Goal: Task Accomplishment & Management: Use online tool/utility

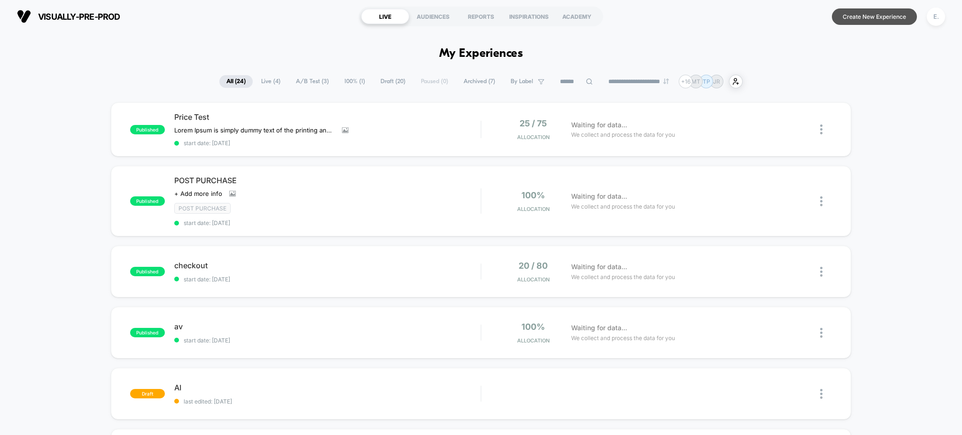
click at [865, 21] on button "Create New Experience" at bounding box center [874, 16] width 85 height 16
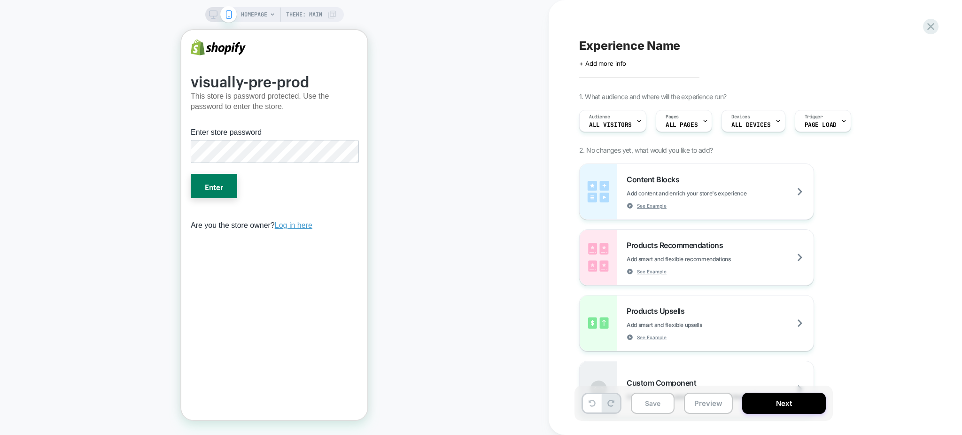
click at [943, 26] on div "Experience Name Click to edit experience details + Add more info 1. What audien…" at bounding box center [754, 217] width 413 height 435
click at [932, 27] on icon at bounding box center [930, 26] width 7 height 7
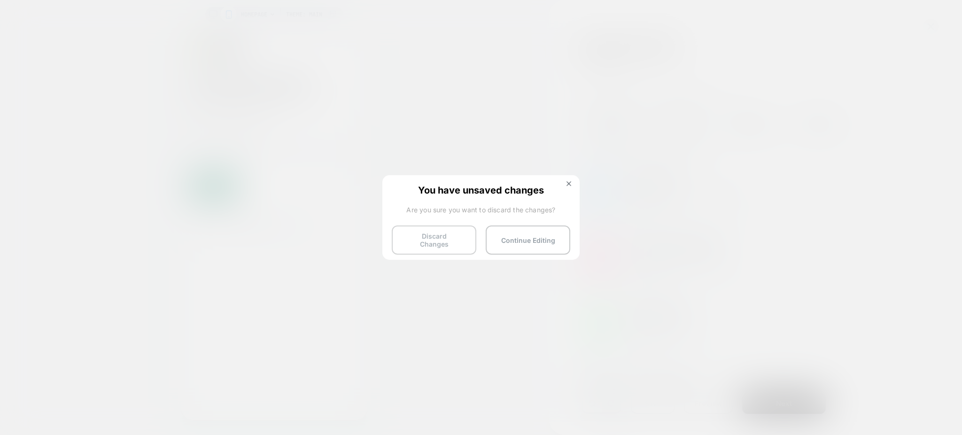
click at [456, 230] on button "Discard Changes" at bounding box center [434, 239] width 85 height 29
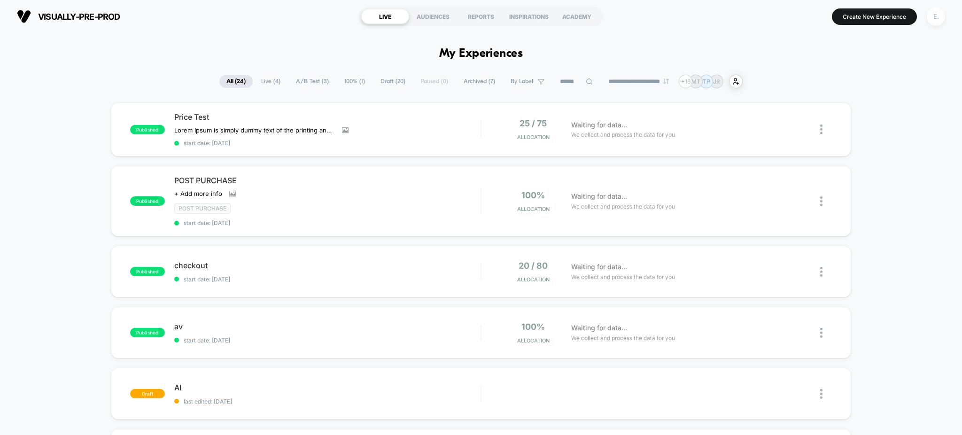
click at [941, 14] on div "E." at bounding box center [935, 17] width 18 height 18
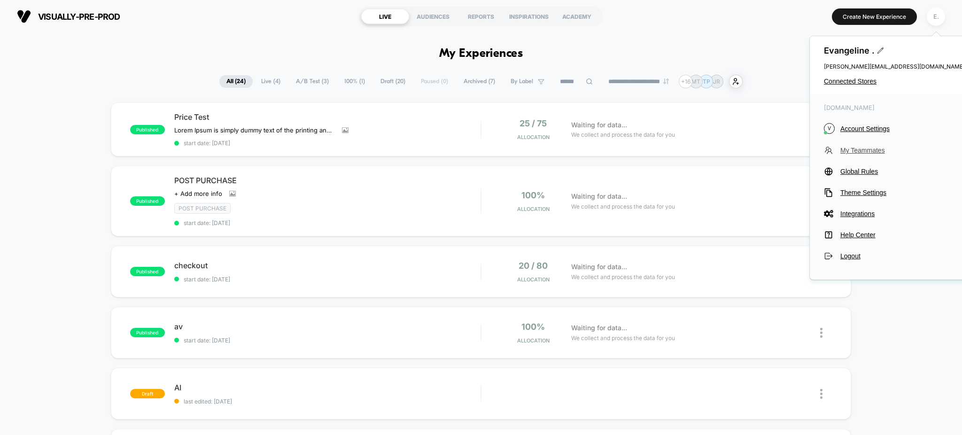
click at [847, 154] on span "My Teammates" at bounding box center [902, 150] width 124 height 8
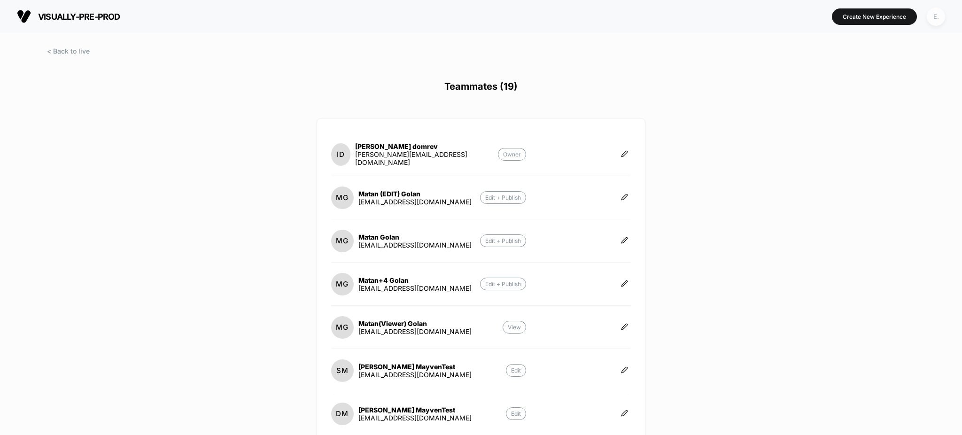
click at [932, 15] on div "E." at bounding box center [935, 17] width 18 height 18
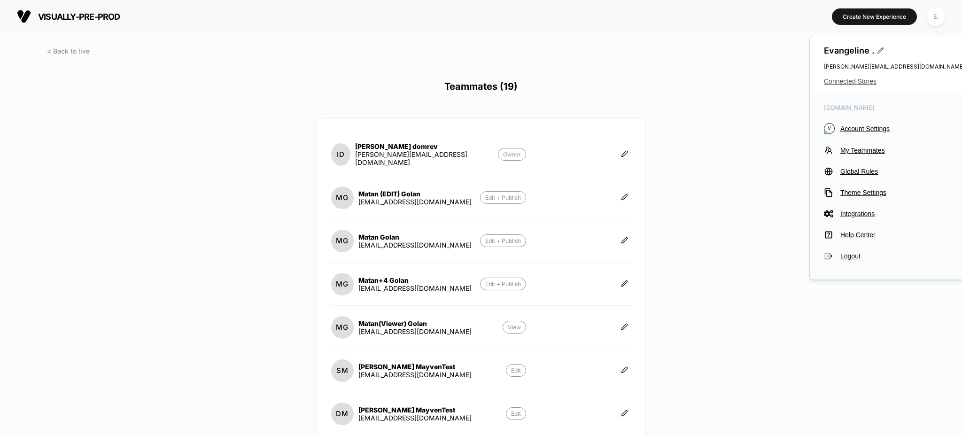
click at [849, 79] on span "Connected Stores" at bounding box center [894, 81] width 141 height 8
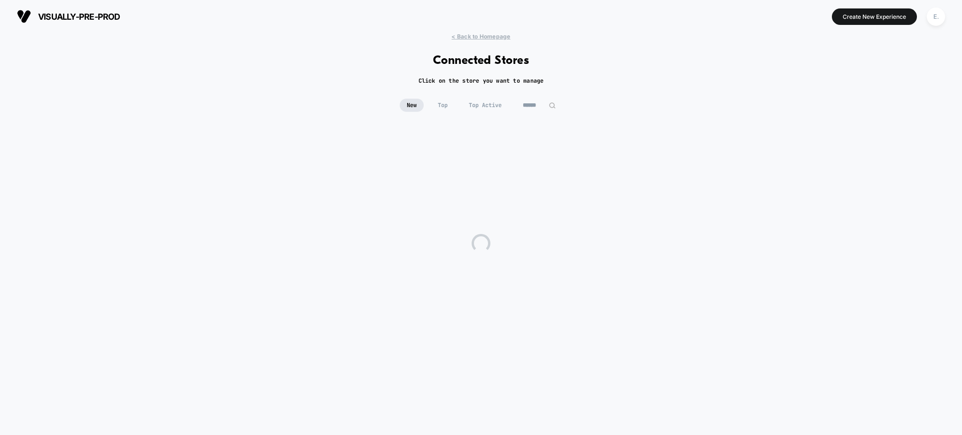
click at [538, 107] on input at bounding box center [539, 105] width 47 height 13
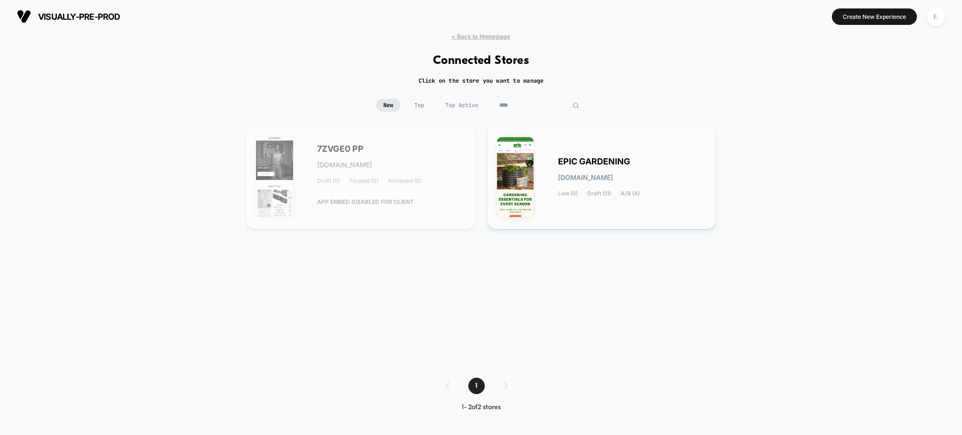
type input "****"
click at [550, 199] on div "EPIC GARDENING epic-gardening.myshopify.com Live (5) Draft (11) A/B (4)" at bounding box center [601, 178] width 209 height 84
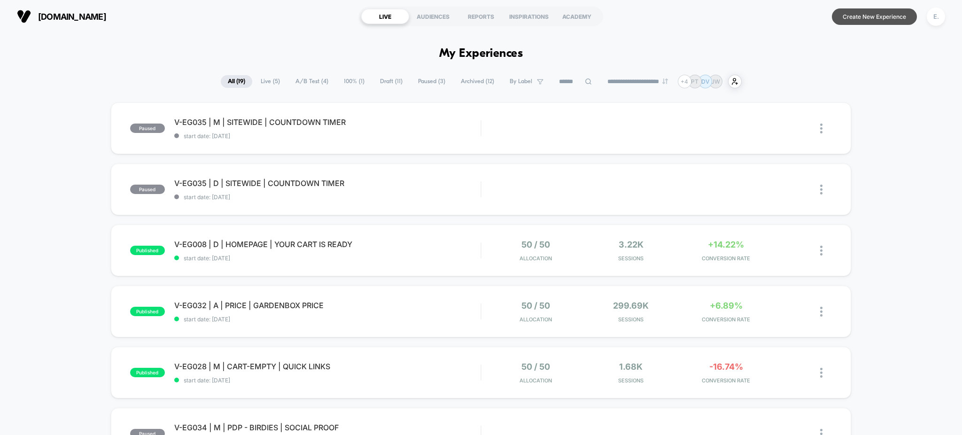
click at [851, 20] on button "Create New Experience" at bounding box center [874, 16] width 85 height 16
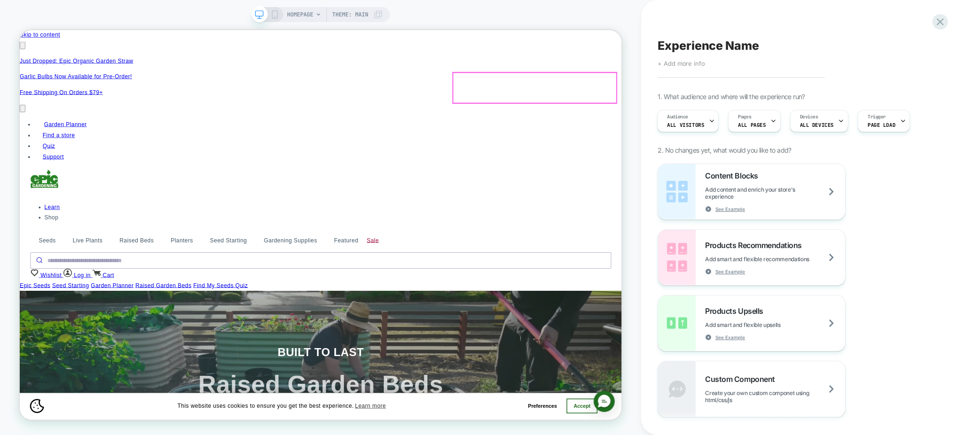
scroll to position [0, 744]
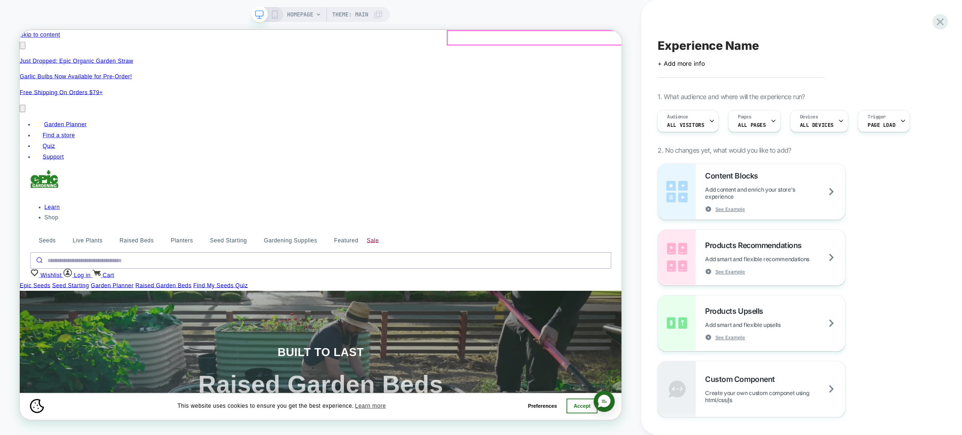
click button "Close Cart"
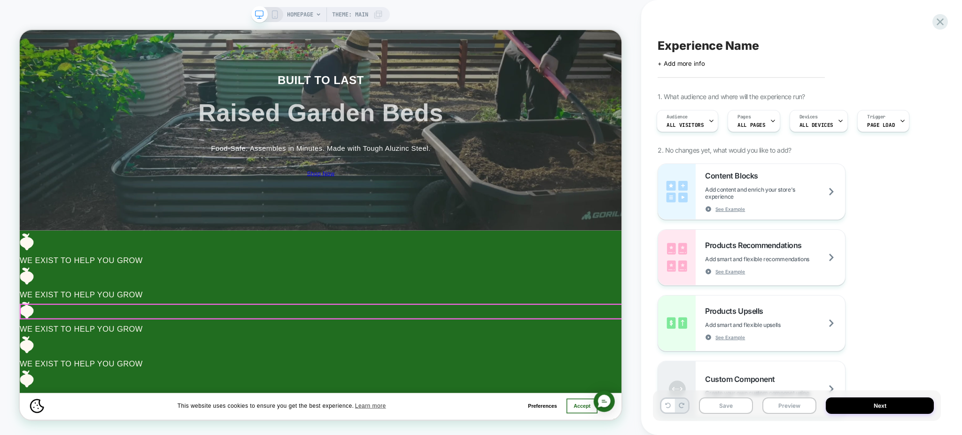
scroll to position [0, 371]
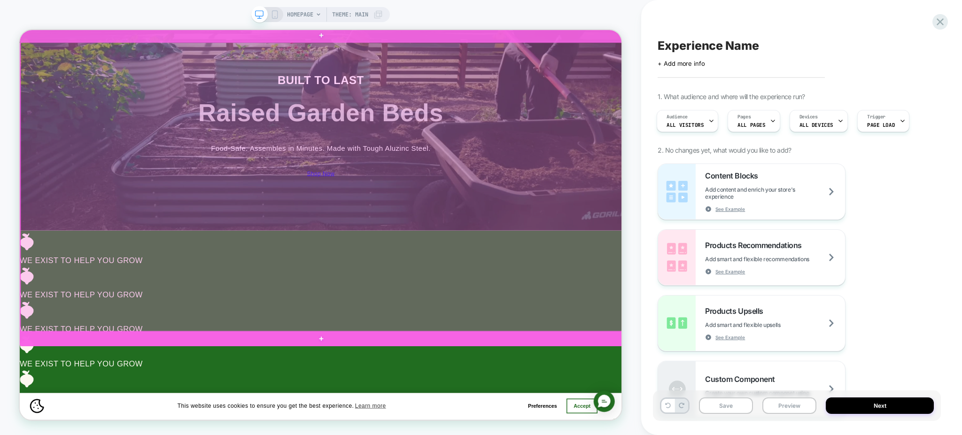
click div
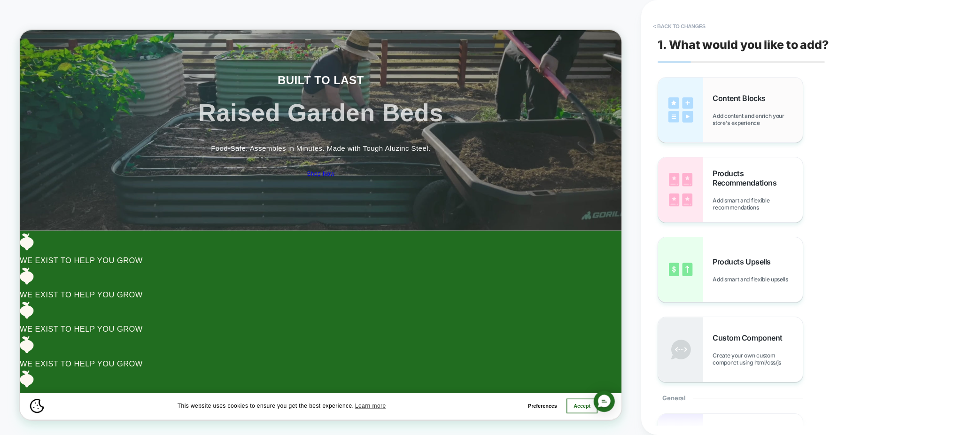
click at [789, 123] on span "Add content and enrich your store's experience" at bounding box center [757, 119] width 90 height 14
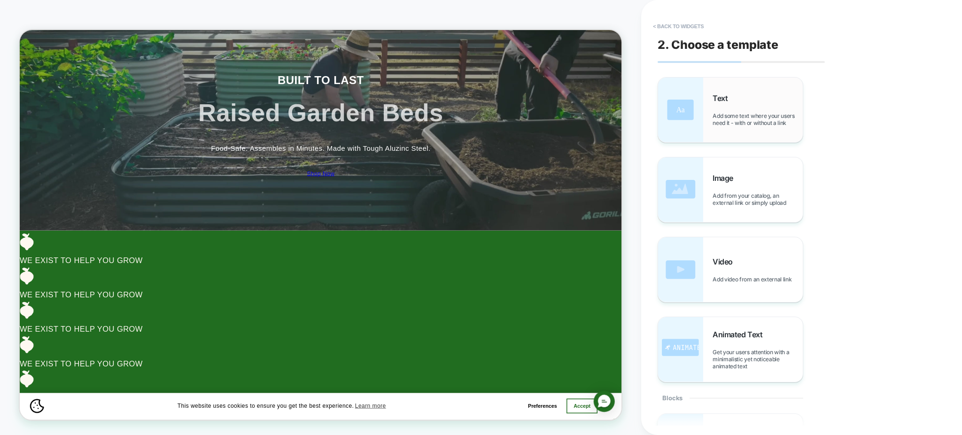
click at [693, 121] on img at bounding box center [680, 109] width 45 height 65
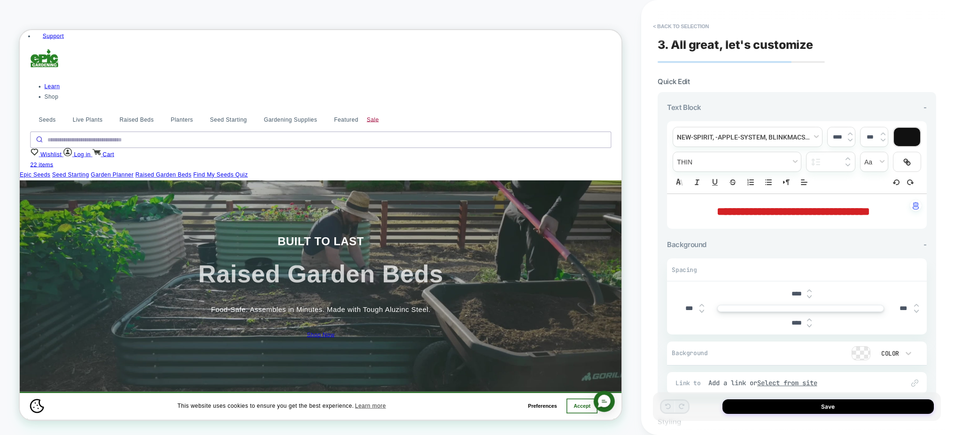
scroll to position [0, 0]
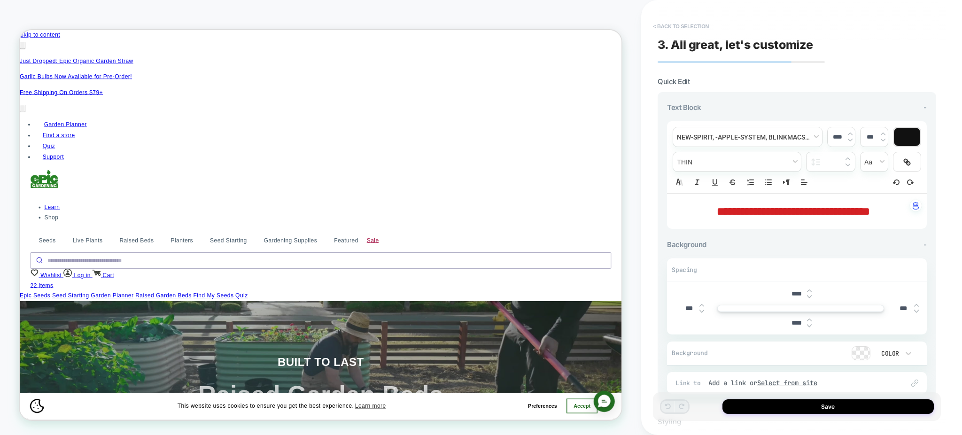
click at [704, 23] on button "< Back to selection" at bounding box center [680, 26] width 65 height 15
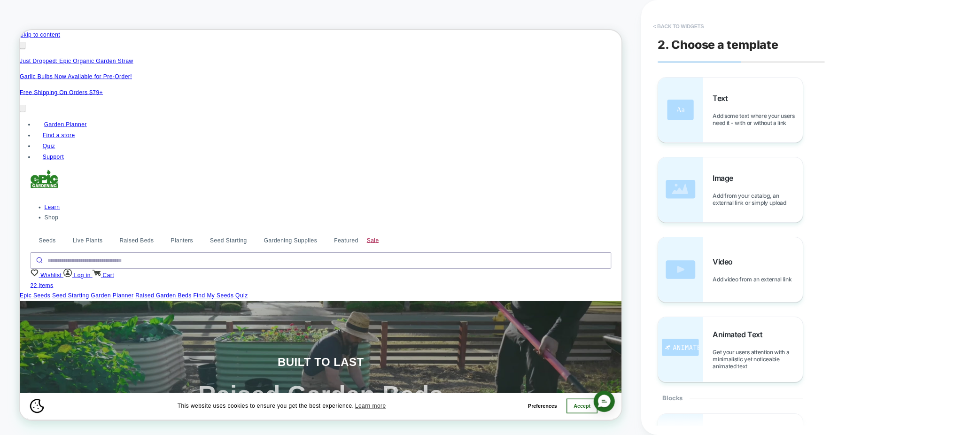
click at [702, 24] on button "< Back to widgets" at bounding box center [678, 26] width 60 height 15
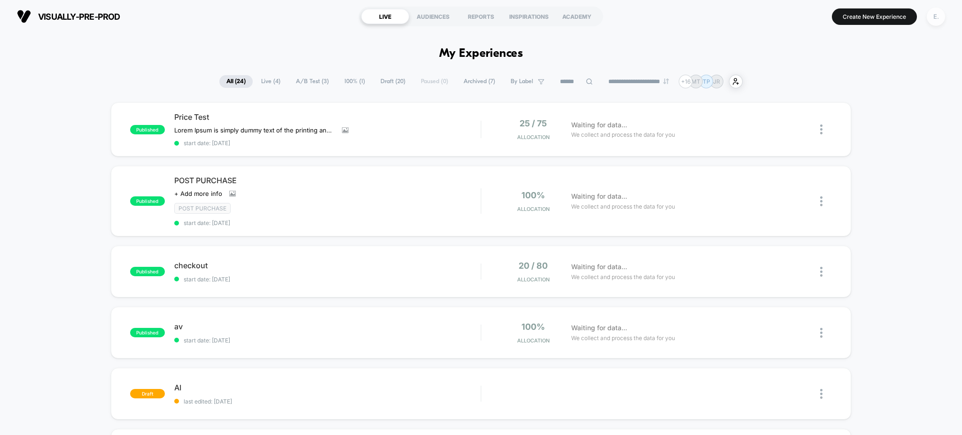
click at [936, 23] on div "E." at bounding box center [935, 17] width 18 height 18
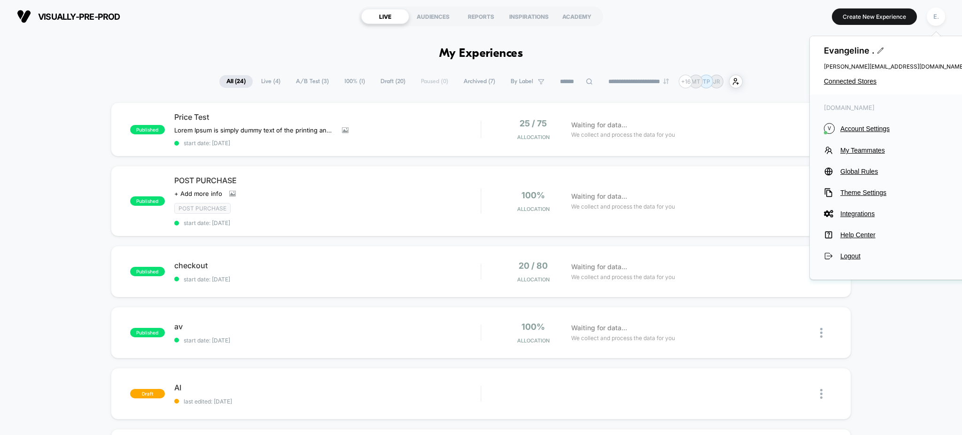
click at [845, 75] on div "[PERSON_NAME] . [PERSON_NAME][EMAIL_ADDRESS][DOMAIN_NAME] Connected Stores" at bounding box center [893, 65] width 169 height 58
click at [844, 79] on span "Connected Stores" at bounding box center [894, 81] width 141 height 8
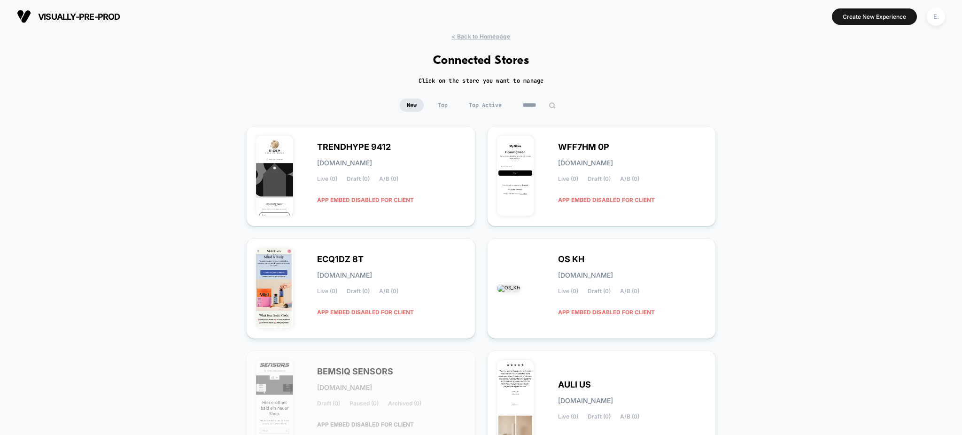
click at [531, 105] on input at bounding box center [539, 105] width 47 height 13
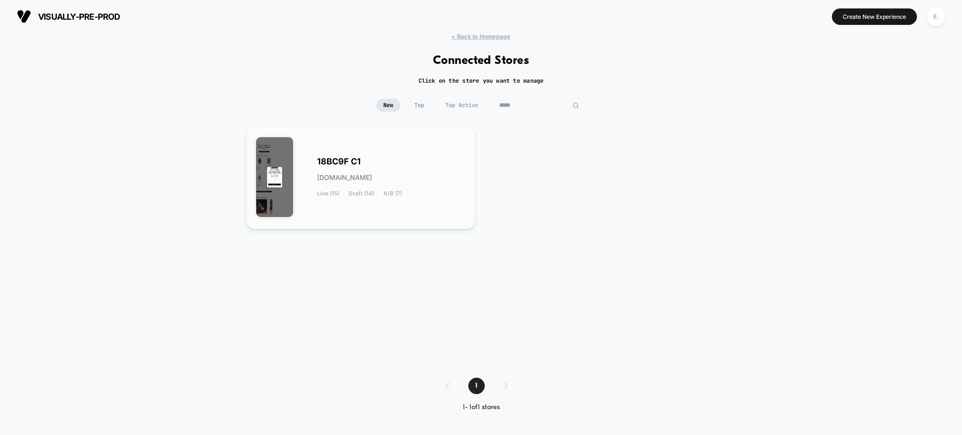
type input "*****"
click at [446, 202] on div "18BC9F C1 18bc9f-c1.myshopify.com Live (15) Draft (14) A/B (7)" at bounding box center [360, 178] width 209 height 84
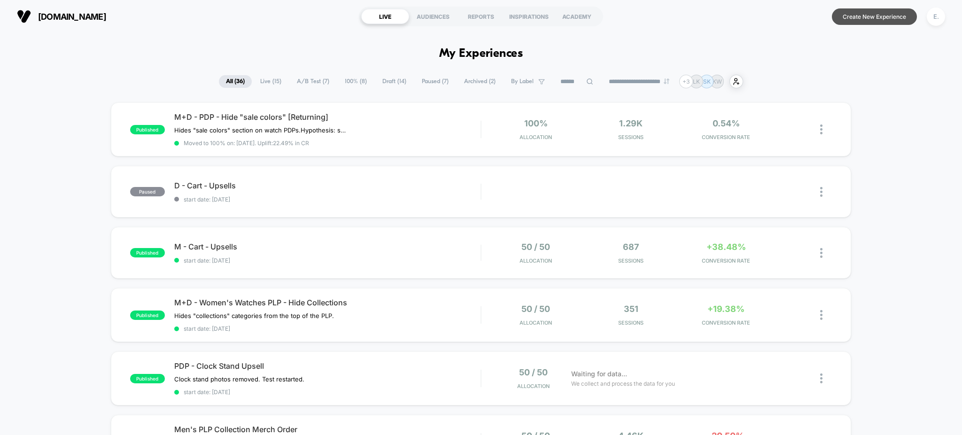
click at [871, 13] on button "Create New Experience" at bounding box center [874, 16] width 85 height 16
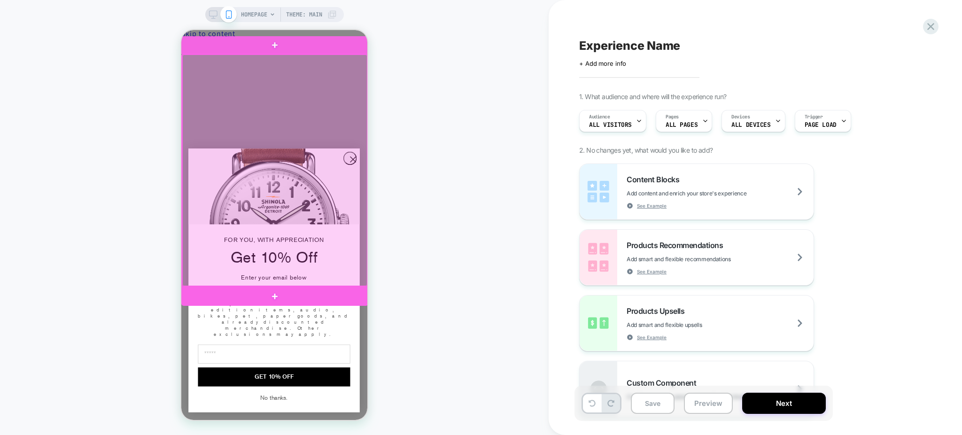
click at [264, 296] on div at bounding box center [274, 295] width 187 height 19
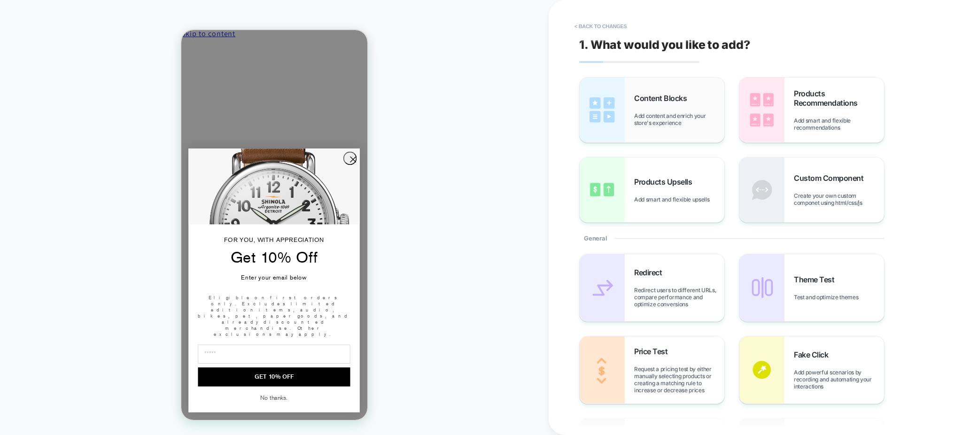
click at [645, 111] on div "Content Blocks Add content and enrich your store's experience" at bounding box center [679, 109] width 90 height 33
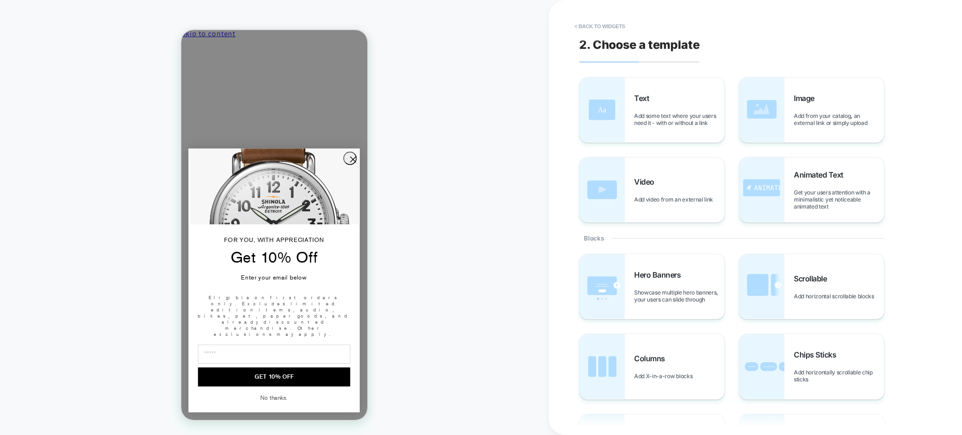
click at [353, 166] on circle "Close dialog" at bounding box center [353, 159] width 13 height 13
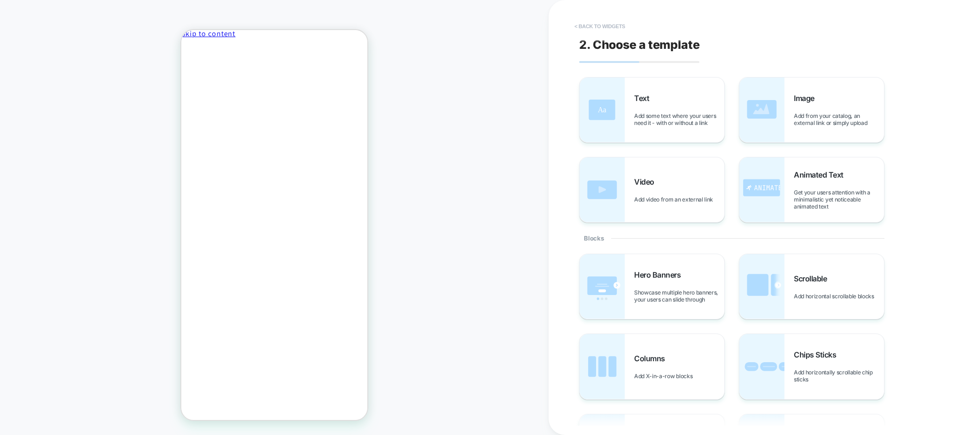
click at [593, 29] on button "< Back to widgets" at bounding box center [600, 26] width 60 height 15
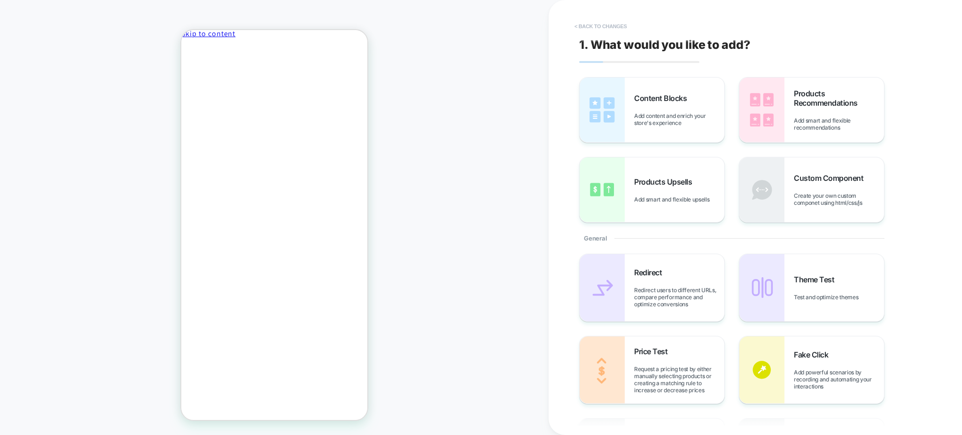
click at [613, 25] on button "< Back to changes" at bounding box center [601, 26] width 62 height 15
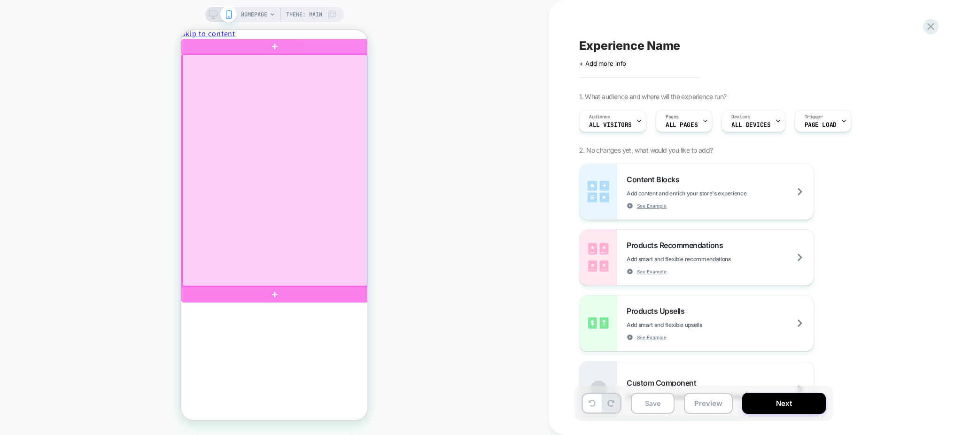
click at [230, 288] on div at bounding box center [274, 295] width 187 height 16
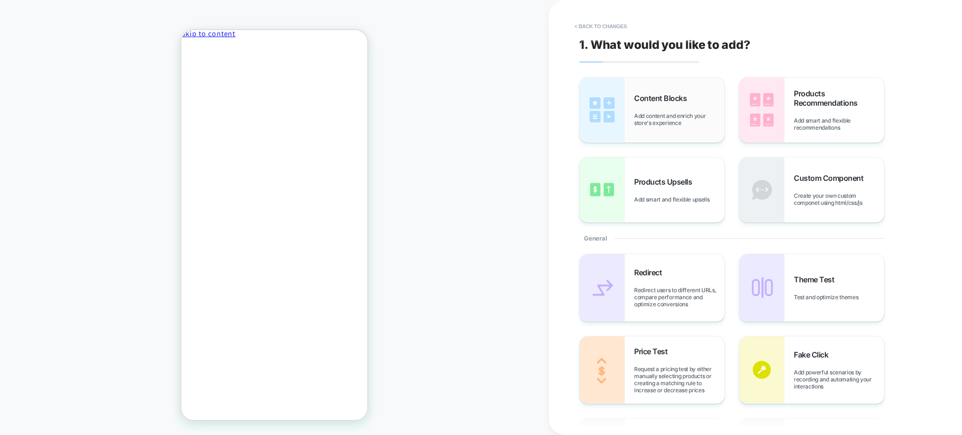
click at [669, 125] on span "Add content and enrich your store's experience" at bounding box center [679, 119] width 90 height 14
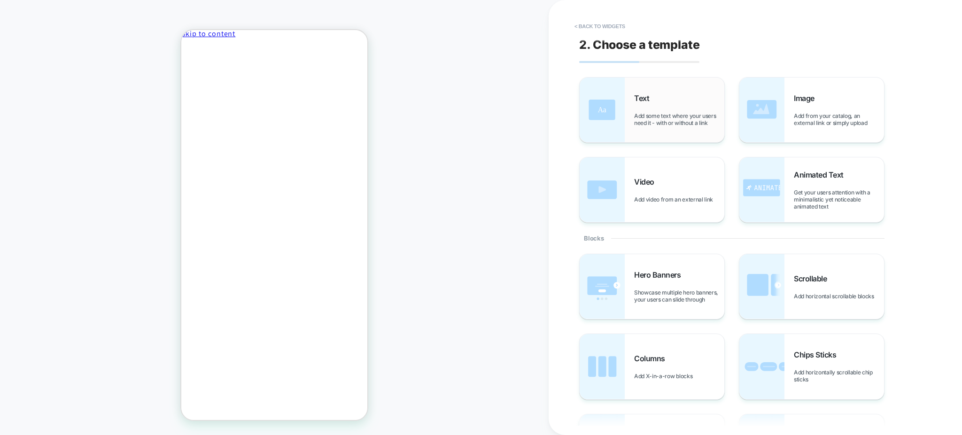
click at [657, 122] on span "Add some text where your users need it - with or without a link" at bounding box center [679, 119] width 90 height 14
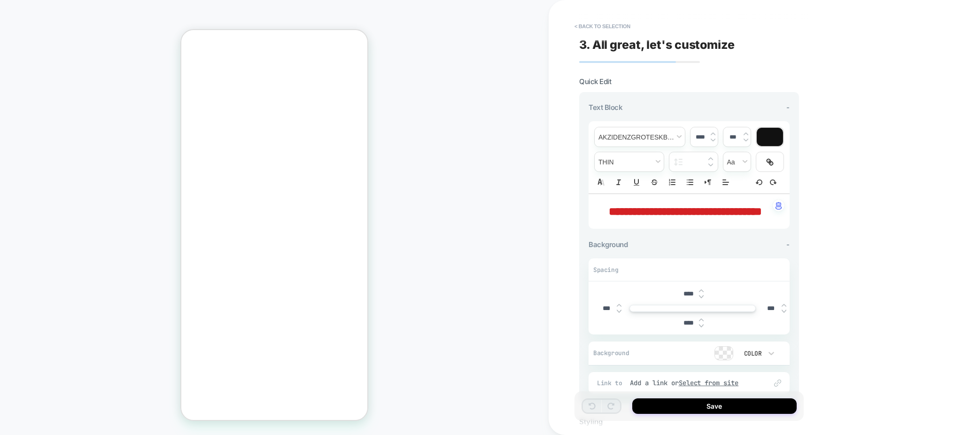
scroll to position [688, 0]
